Goal: Information Seeking & Learning: Understand process/instructions

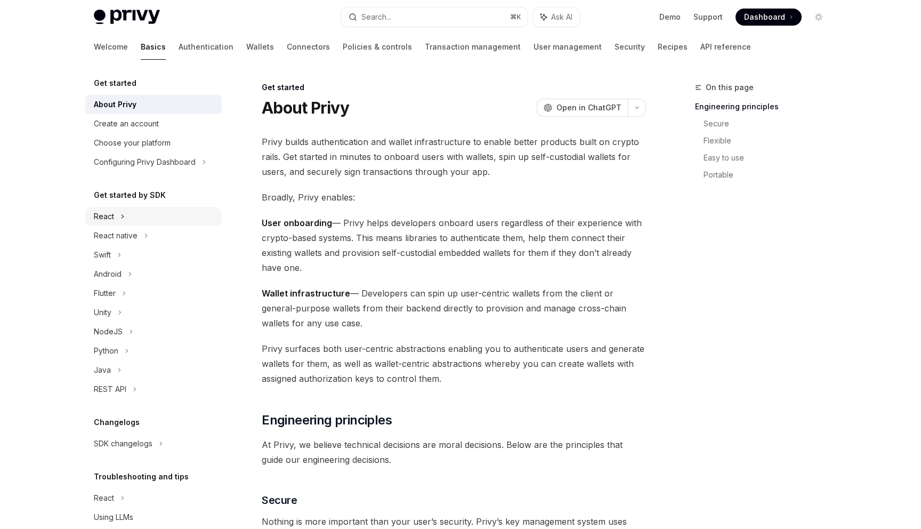
click at [168, 216] on div "React" at bounding box center [153, 216] width 137 height 19
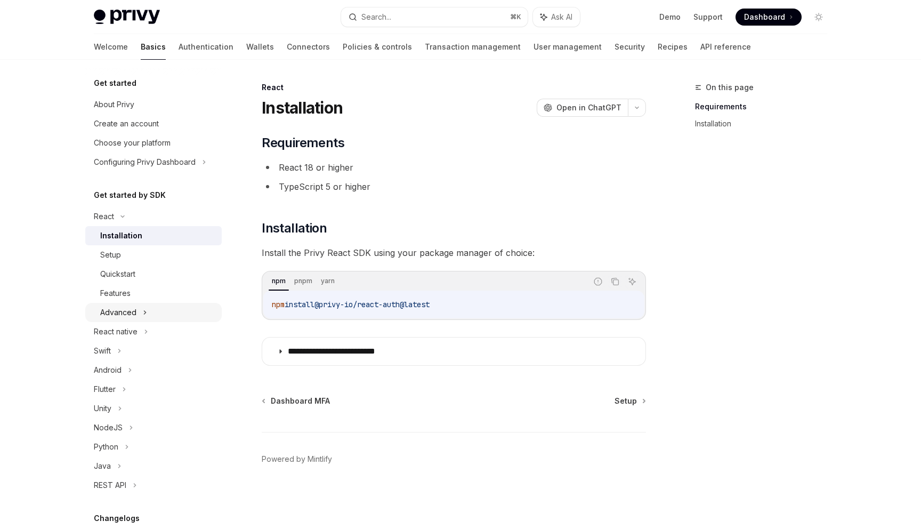
drag, startPoint x: 469, startPoint y: 307, endPoint x: 210, endPoint y: 306, distance: 259.7
click at [210, 306] on div "**********" at bounding box center [460, 294] width 785 height 469
drag, startPoint x: 243, startPoint y: 308, endPoint x: 256, endPoint y: 308, distance: 13.3
click at [244, 308] on div "**********" at bounding box center [354, 305] width 589 height 448
click at [621, 279] on button "Copy the contents from the code block" at bounding box center [615, 282] width 14 height 14
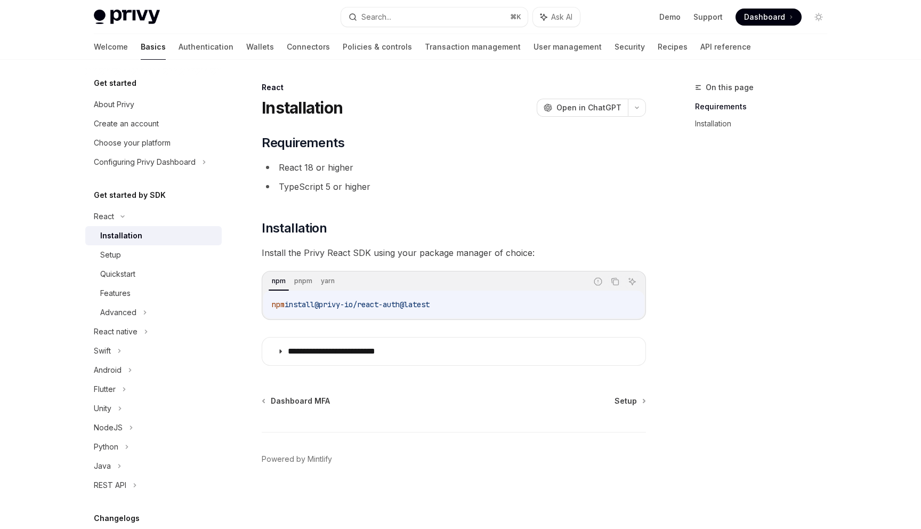
scroll to position [26, 0]
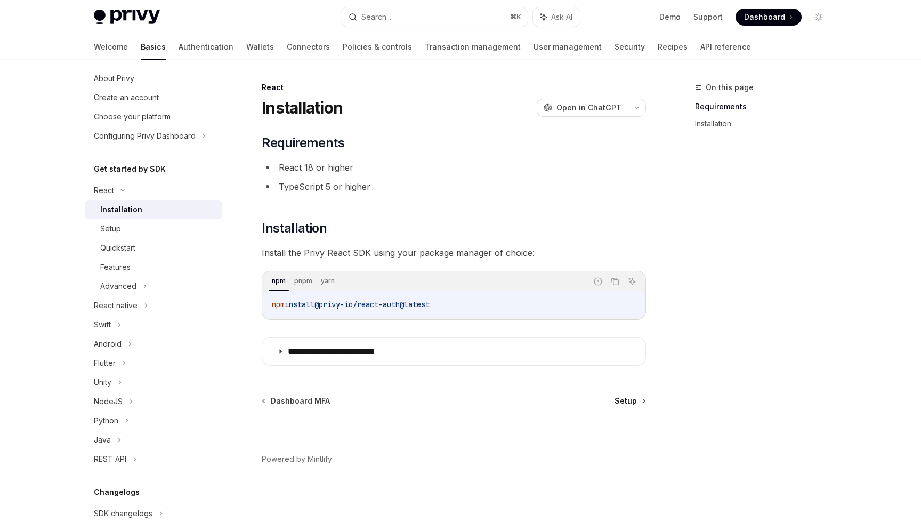
click at [635, 403] on span "Setup" at bounding box center [626, 401] width 22 height 11
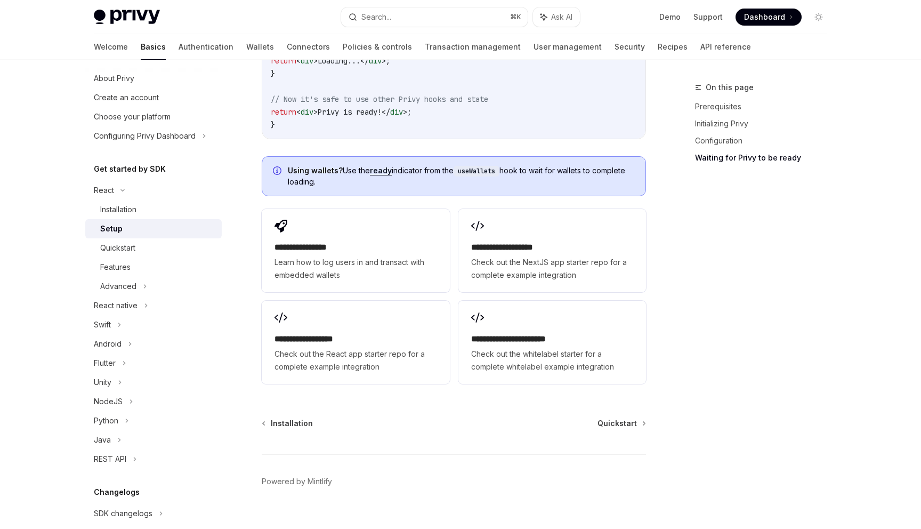
scroll to position [1306, 0]
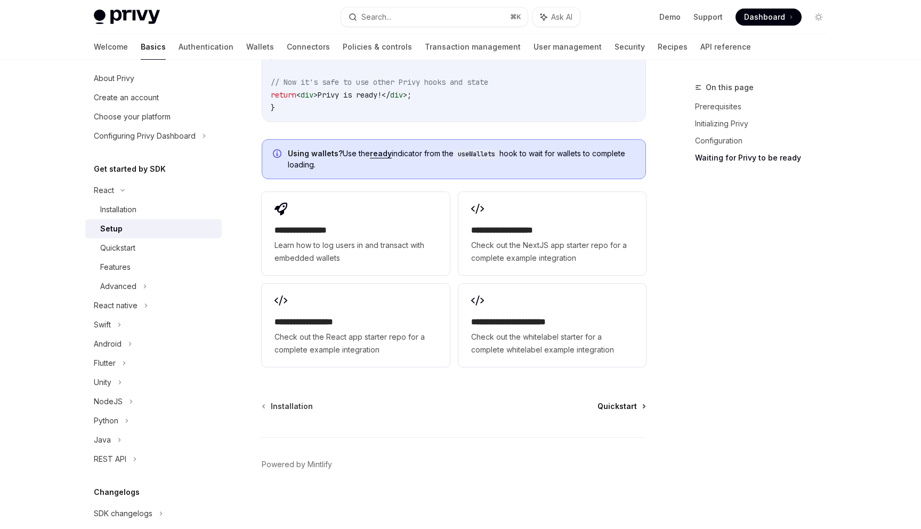
click at [614, 402] on span "Quickstart" at bounding box center [617, 406] width 39 height 11
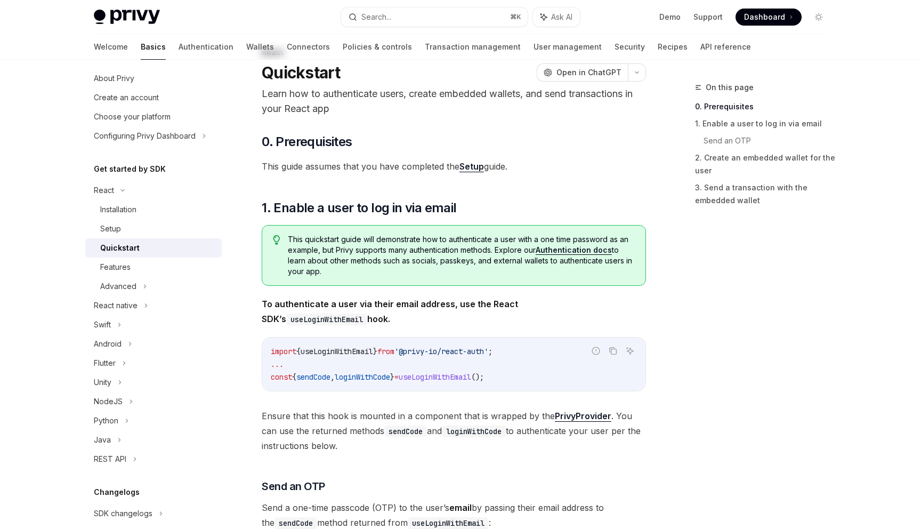
scroll to position [42, 0]
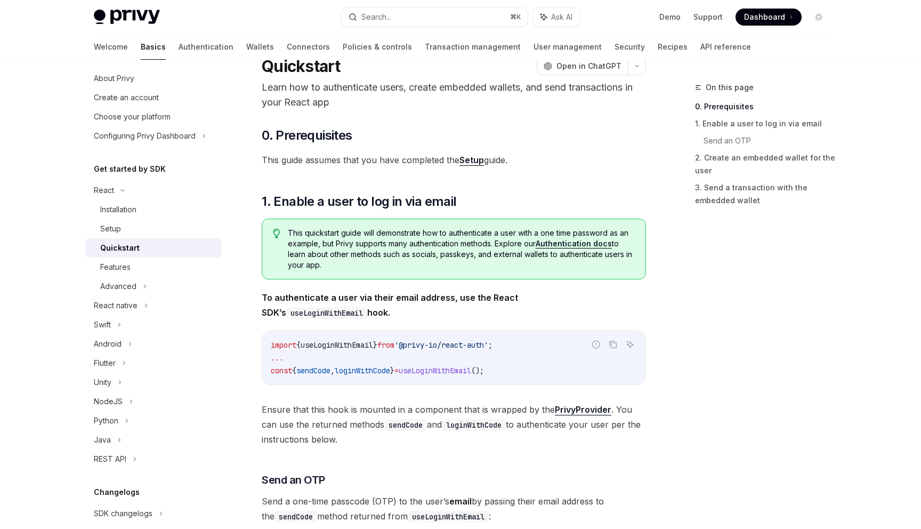
click at [468, 159] on link "Setup" at bounding box center [472, 160] width 25 height 11
type textarea "*"
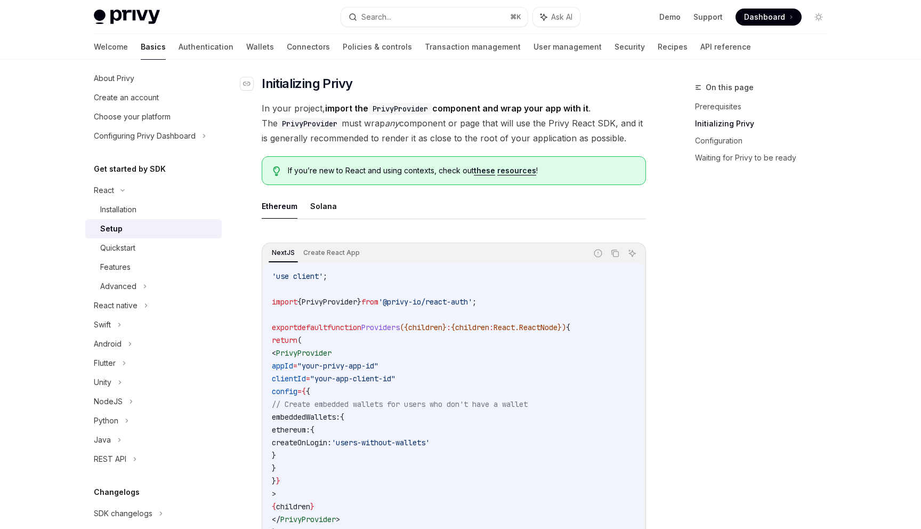
scroll to position [193, 0]
